Goal: Task Accomplishment & Management: Use online tool/utility

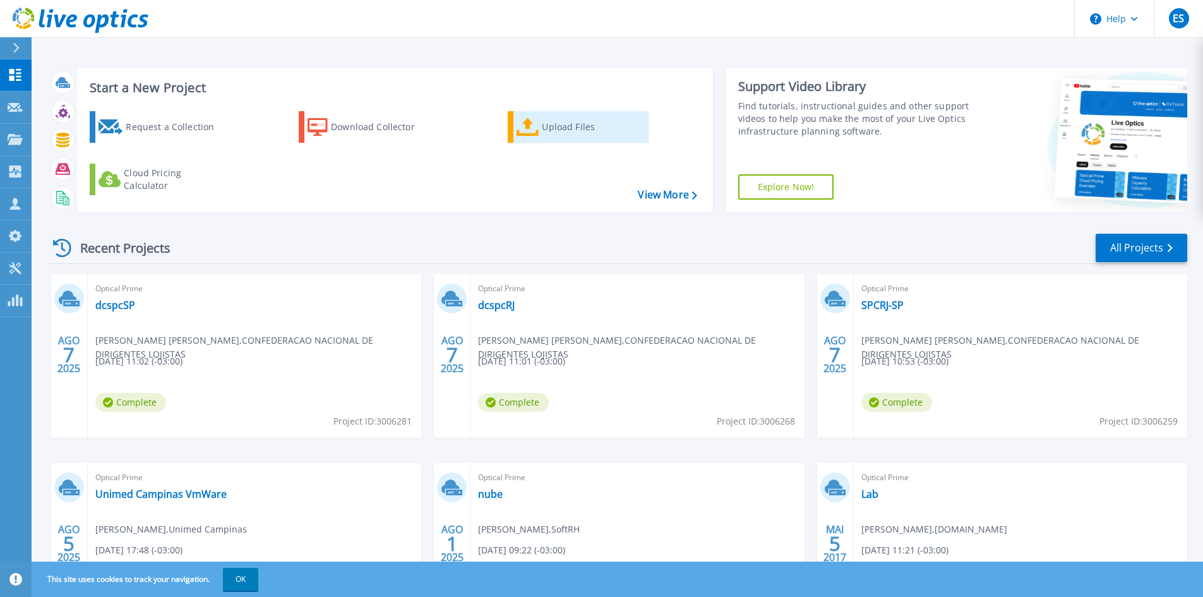
click at [568, 126] on div "Upload Files" at bounding box center [592, 126] width 101 height 25
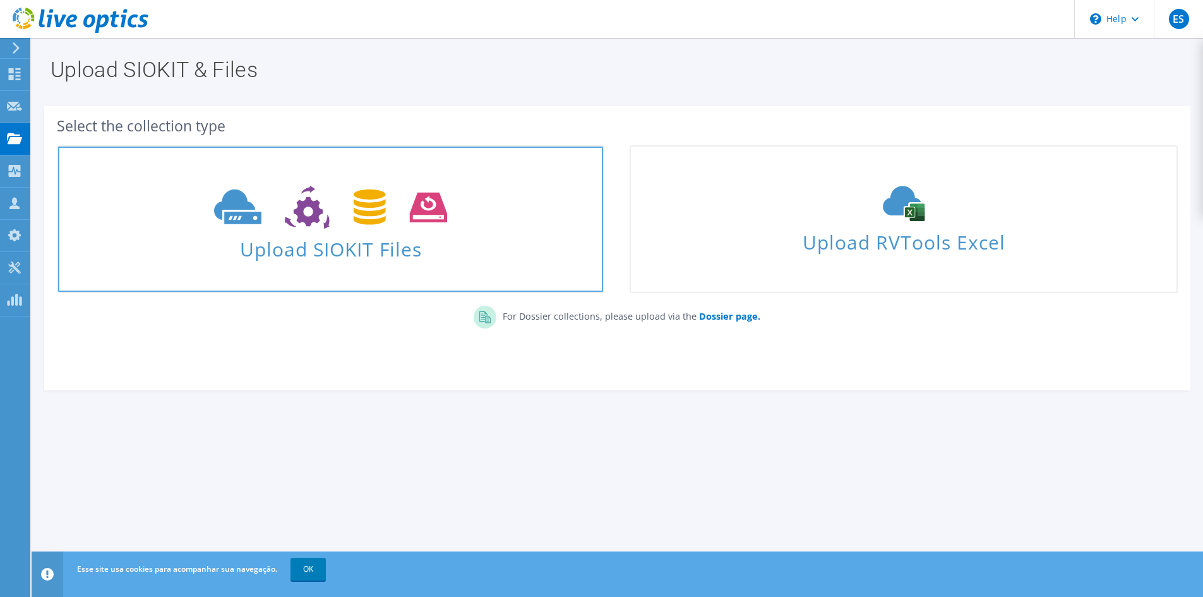
click at [340, 216] on icon at bounding box center [330, 208] width 233 height 44
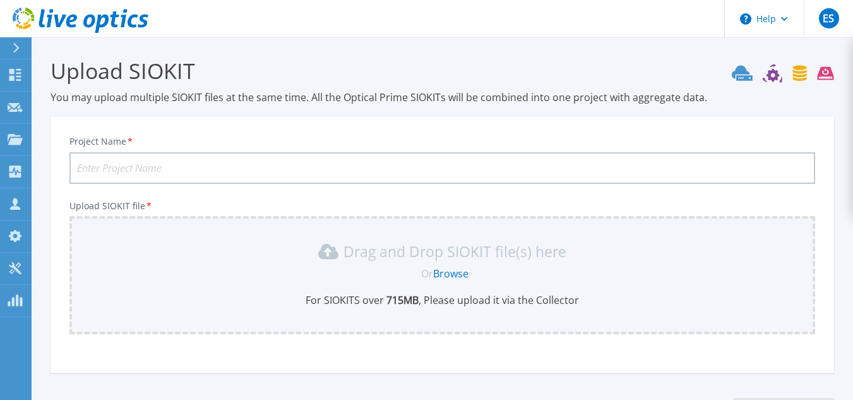
click at [404, 278] on div "Or Browse" at bounding box center [445, 273] width 726 height 14
click at [455, 275] on link "Browse" at bounding box center [450, 273] width 35 height 14
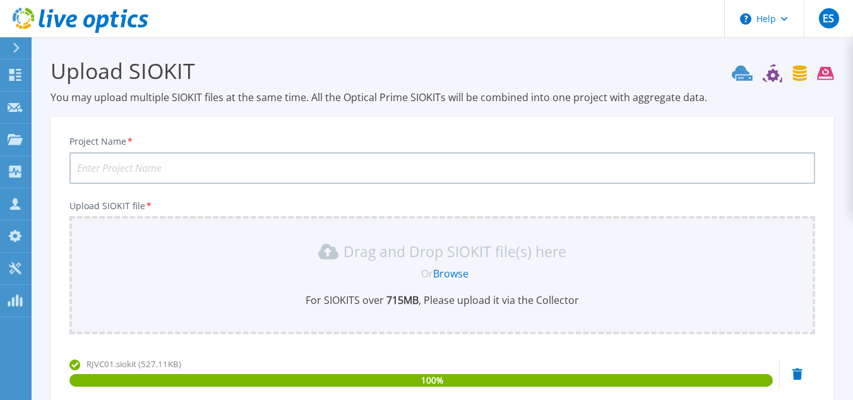
click at [131, 167] on input "Project Name *" at bounding box center [442, 168] width 746 height 32
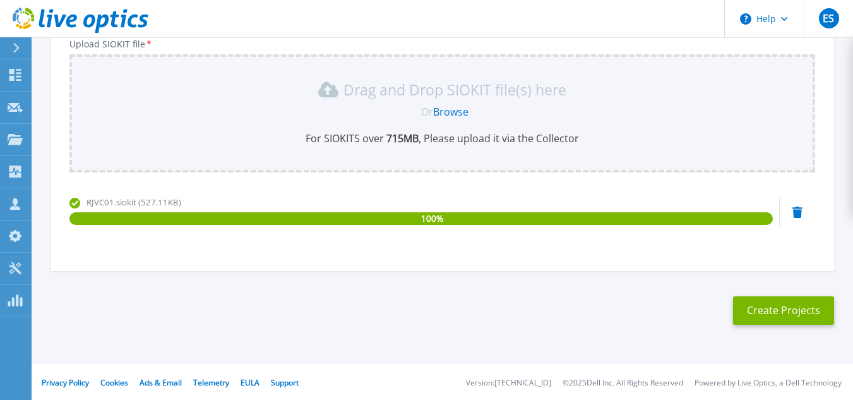
scroll to position [164, 0]
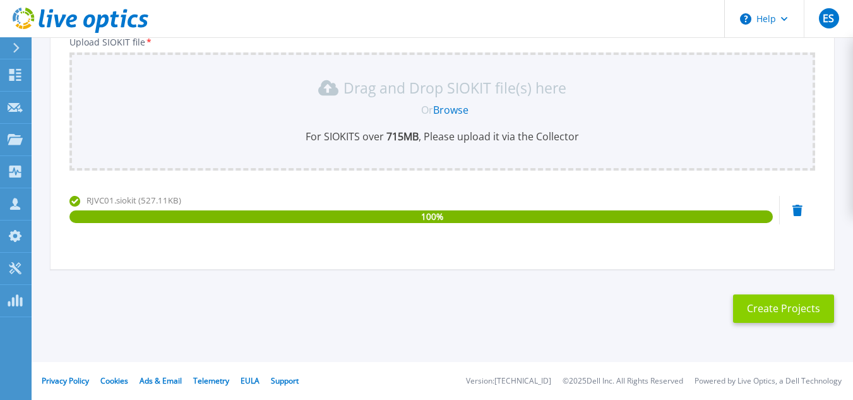
type input "Atech-RJ"
click at [792, 320] on button "Create Projects" at bounding box center [783, 308] width 101 height 28
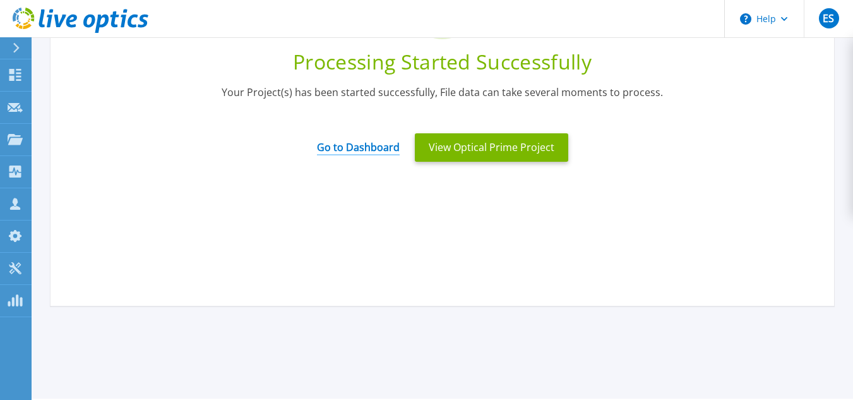
click at [357, 152] on link "Go to Dashboard" at bounding box center [358, 143] width 83 height 25
